Goal: Navigation & Orientation: Find specific page/section

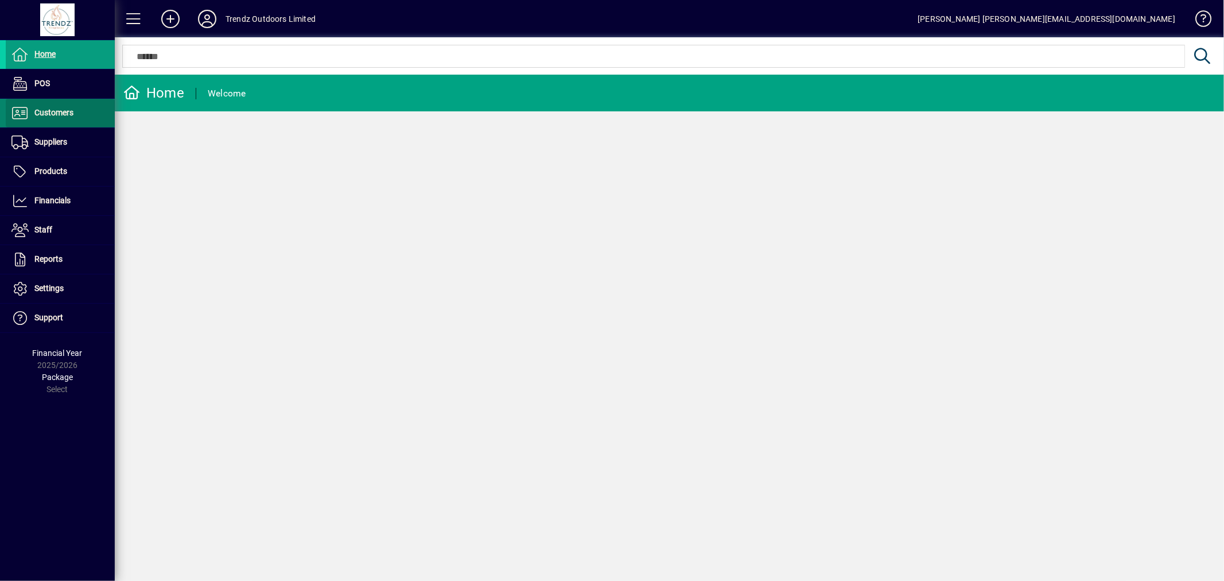
click at [88, 122] on span at bounding box center [60, 113] width 109 height 28
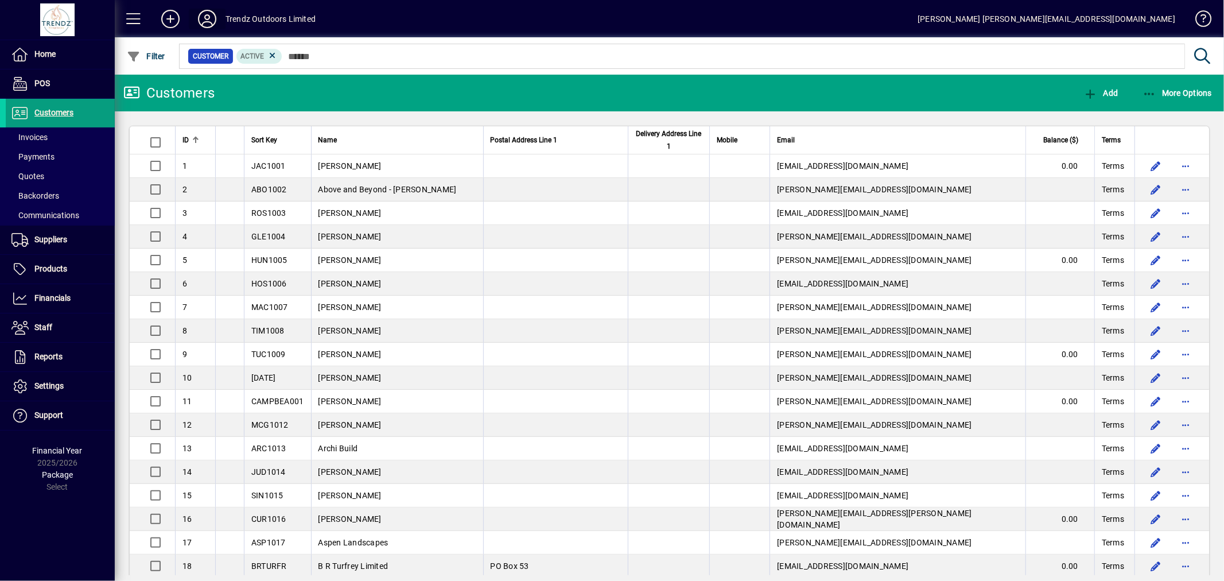
click at [203, 25] on icon at bounding box center [207, 19] width 23 height 18
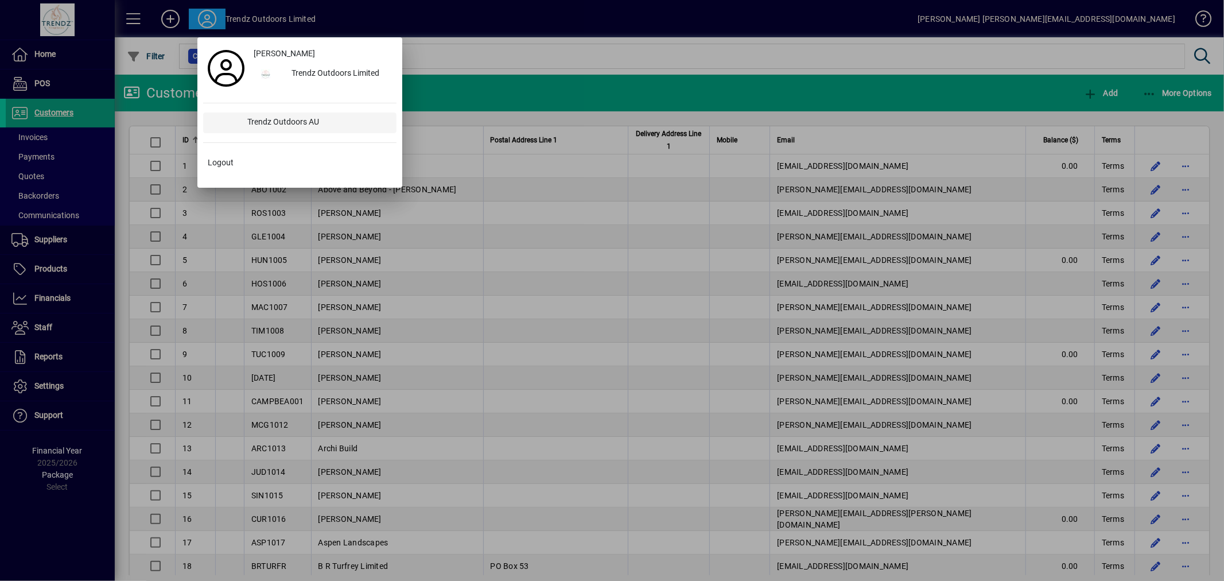
click at [267, 123] on div "Trendz Outdoors AU" at bounding box center [318, 122] width 158 height 21
